Goal: Feedback & Contribution: Leave review/rating

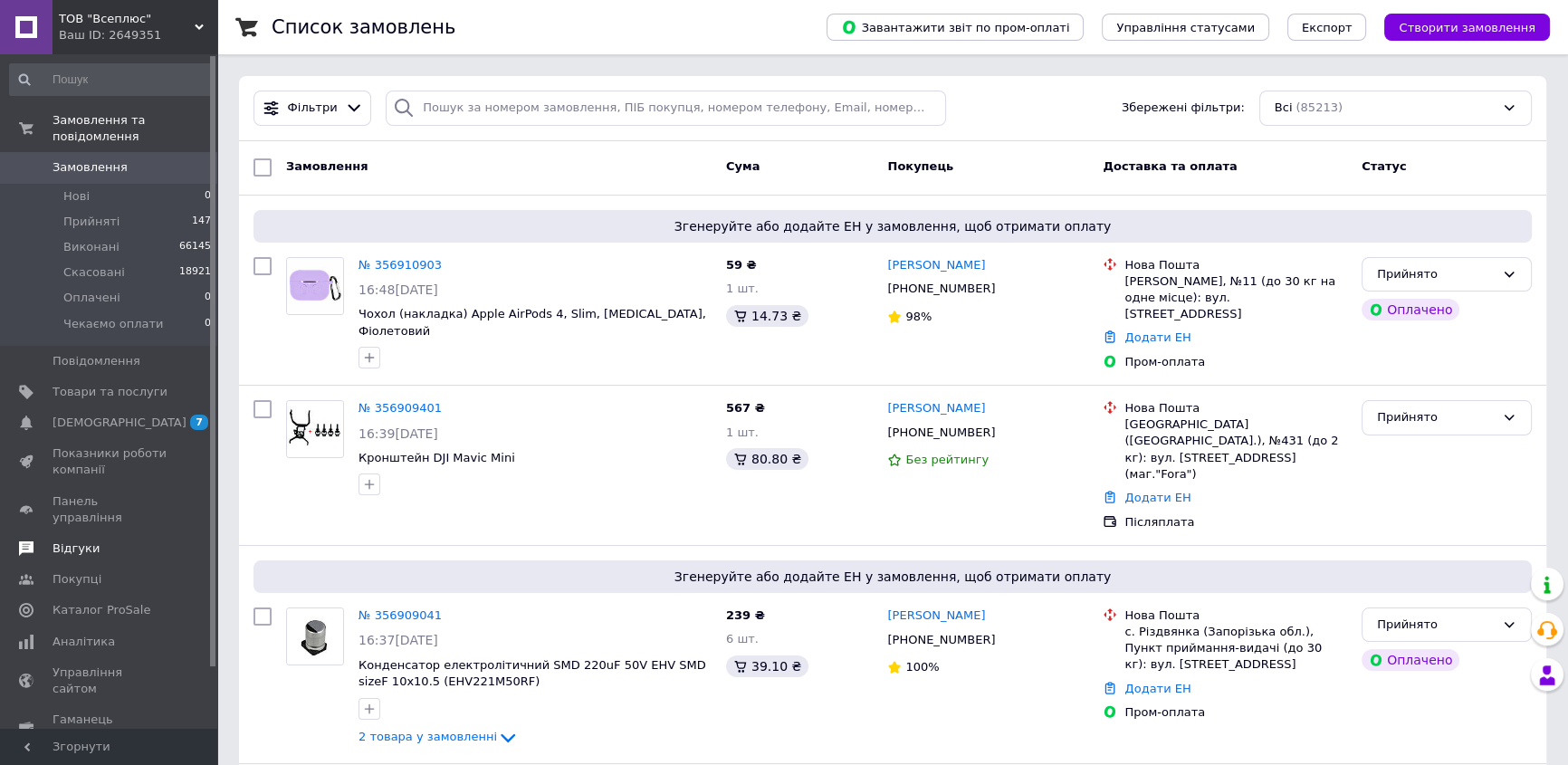
click at [82, 541] on span "Відгуки" at bounding box center [76, 548] width 47 height 17
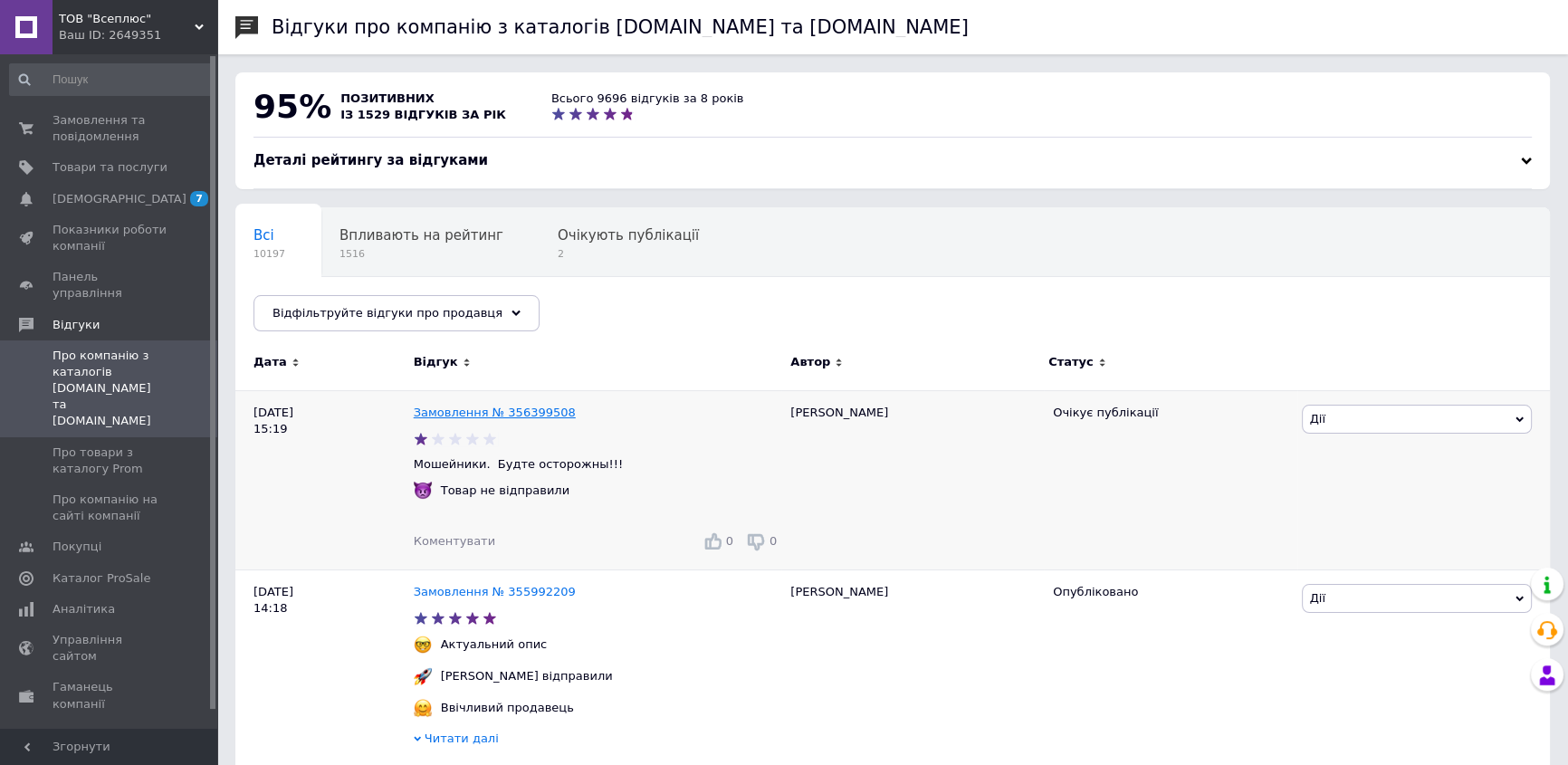
click at [451, 409] on link "Замовлення № 356399508" at bounding box center [494, 413] width 162 height 14
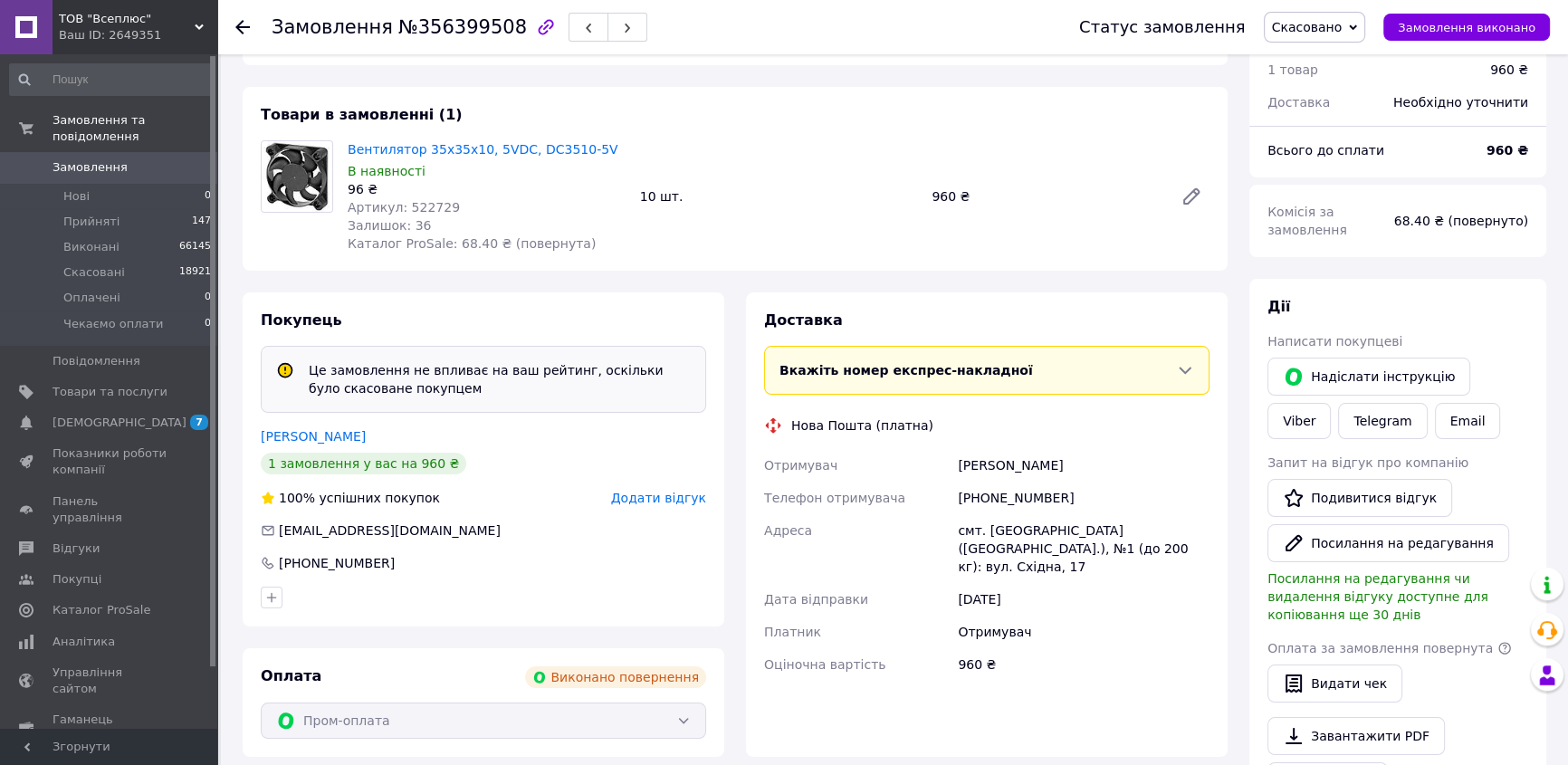
scroll to position [220, 0]
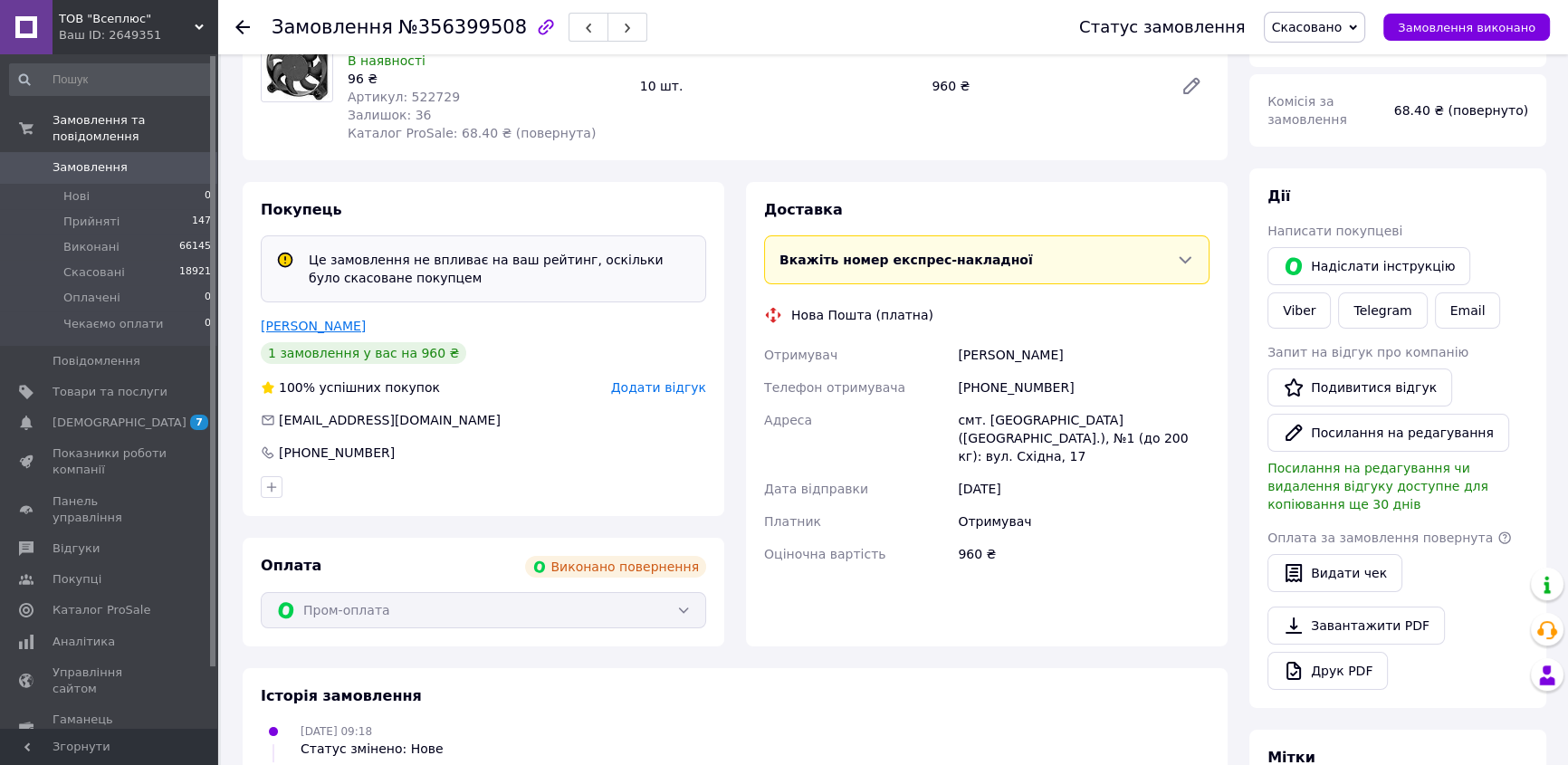
click at [336, 323] on link "[PERSON_NAME]" at bounding box center [313, 326] width 105 height 15
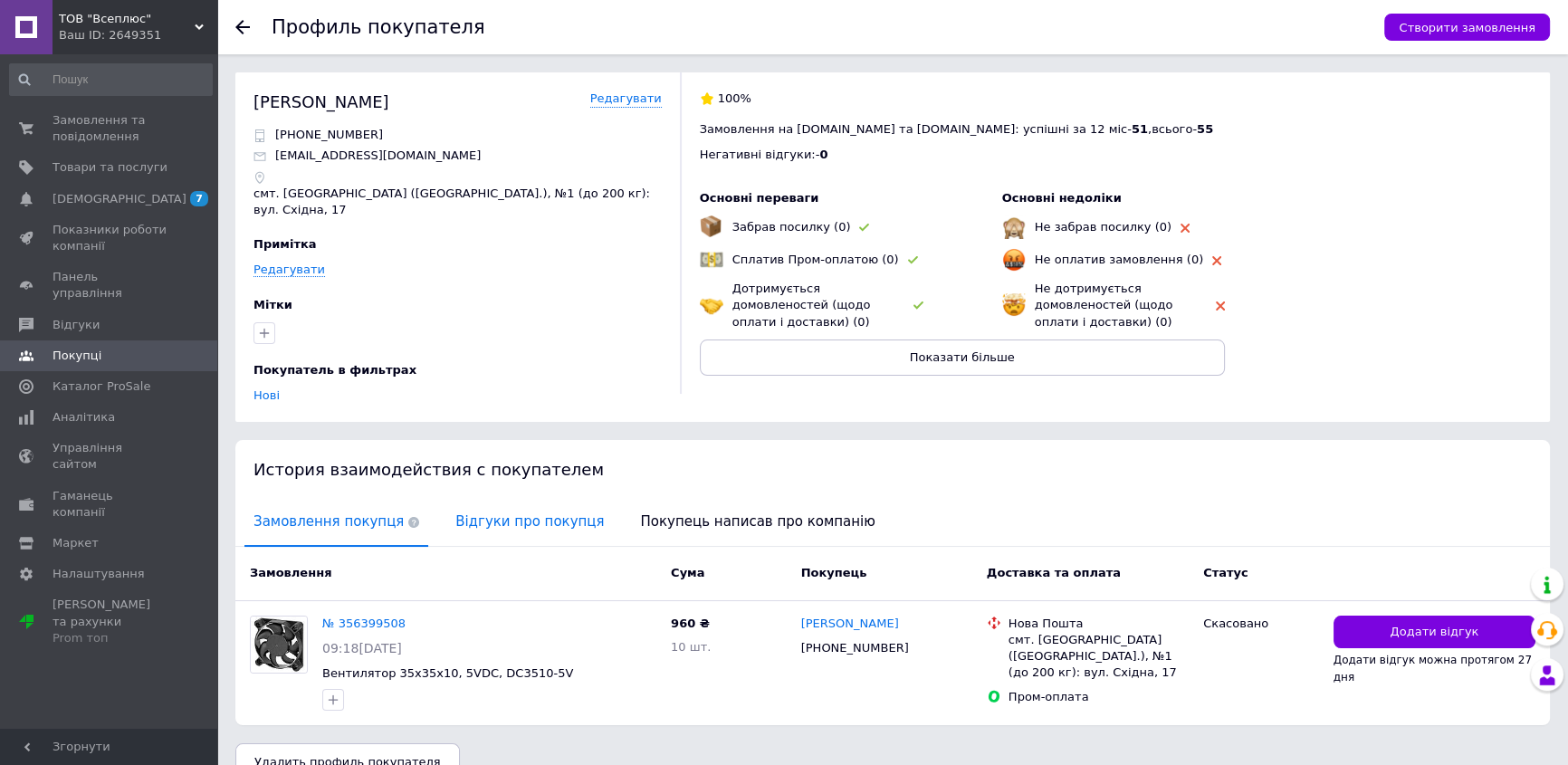
click at [461, 499] on span "Відгуки про покупця" at bounding box center [529, 522] width 166 height 46
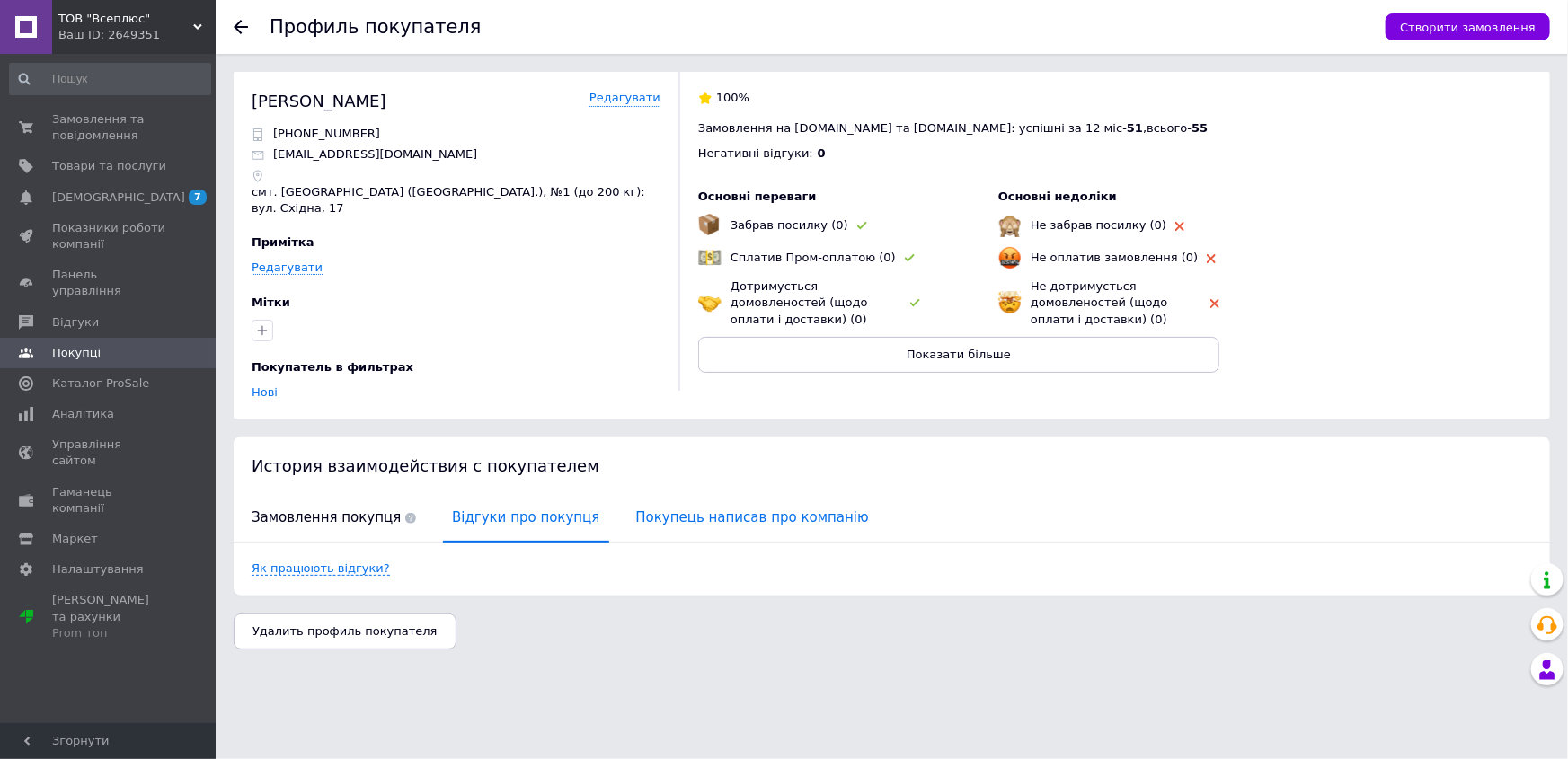
click at [655, 495] on span "Покупець написав про компанію" at bounding box center [752, 518] width 251 height 46
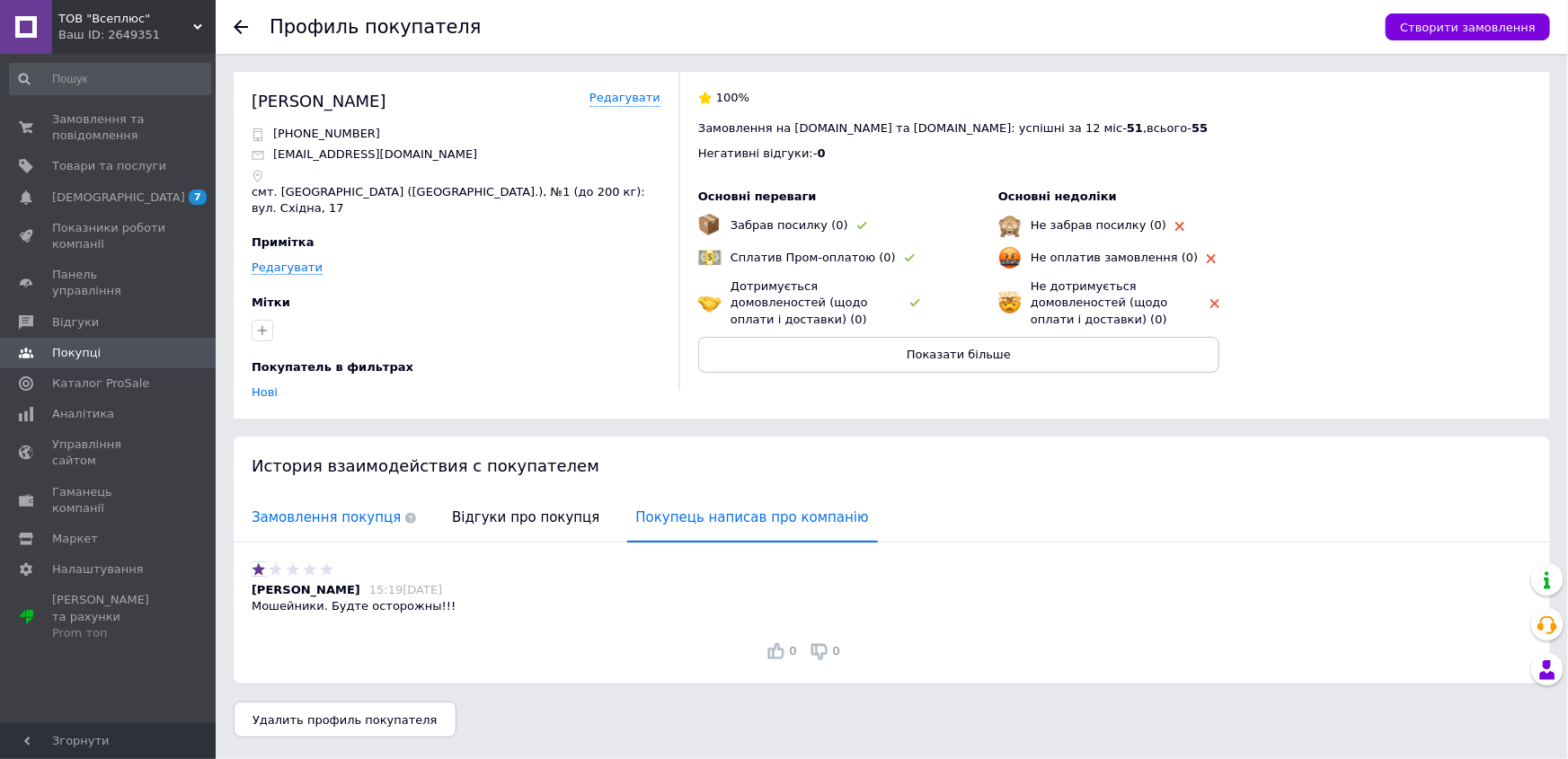
click at [331, 497] on span "Замовлення покупця" at bounding box center [333, 518] width 183 height 46
